Goal: Ask a question

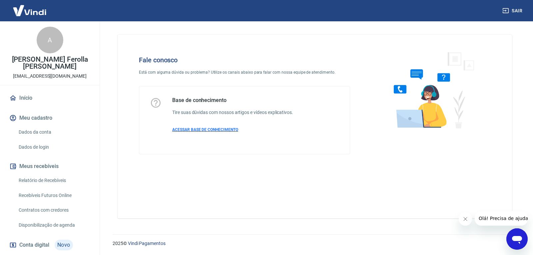
click at [211, 130] on span "ACESSAR BASE DE CONHECIMENTO" at bounding box center [205, 129] width 66 height 5
click at [511, 244] on icon "Abrir janela de mensagens" at bounding box center [517, 239] width 12 height 12
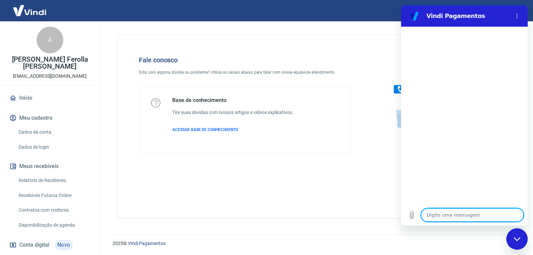
click at [453, 212] on textarea at bounding box center [472, 214] width 103 height 13
click at [513, 237] on div "Fechar janela de mensagens" at bounding box center [517, 239] width 20 height 20
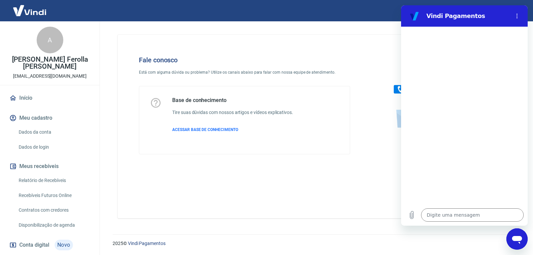
type textarea "x"
